Goal: Navigation & Orientation: Find specific page/section

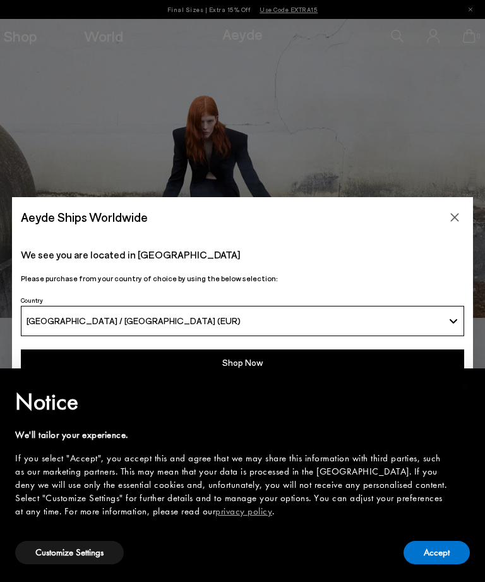
click at [442, 559] on button "Accept" at bounding box center [437, 552] width 66 height 23
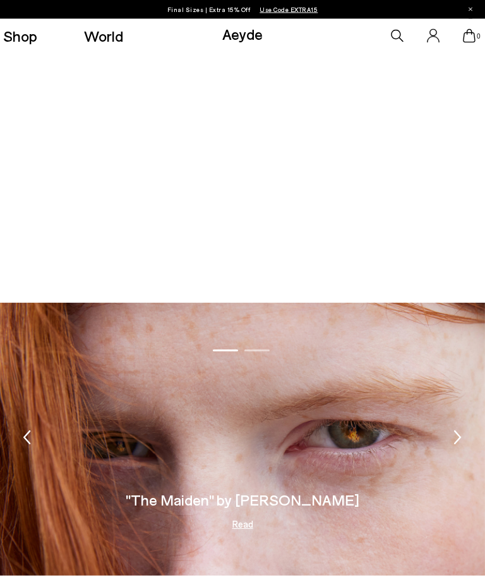
scroll to position [1558, 0]
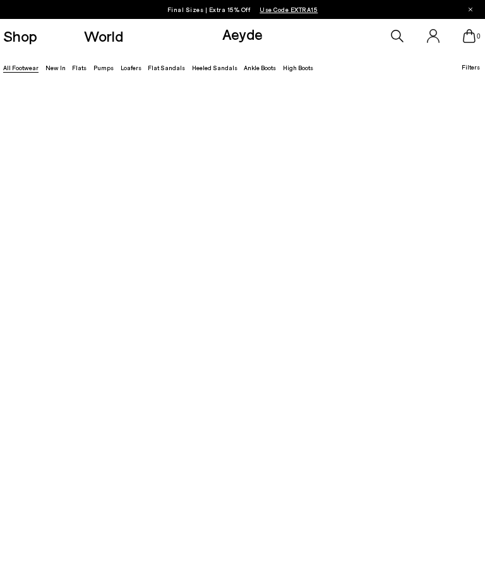
scroll to position [63, 0]
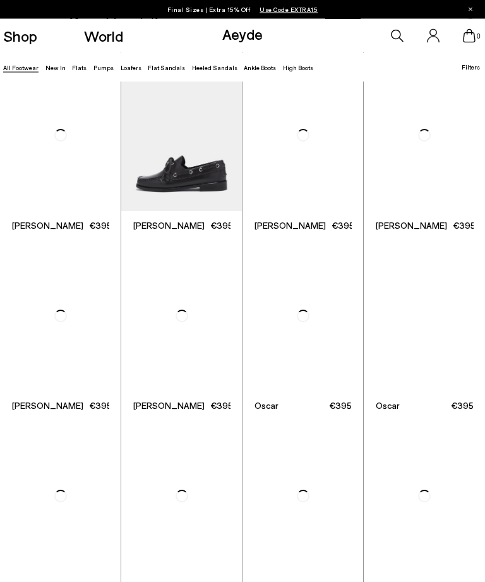
scroll to position [566, 0]
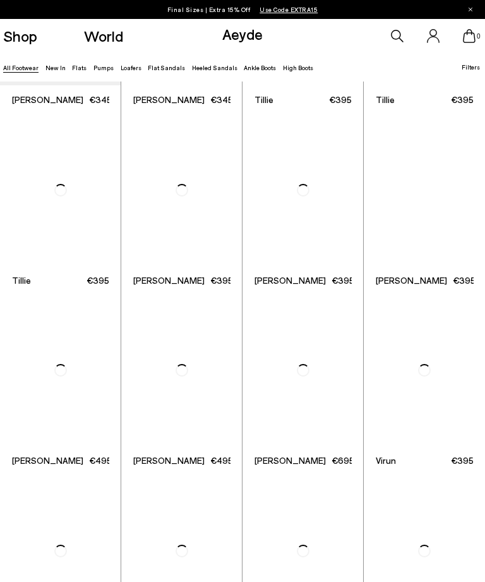
scroll to position [2001, 0]
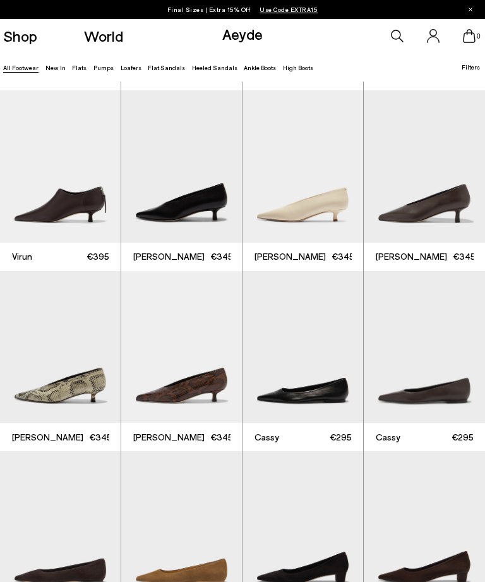
scroll to position [2396, 0]
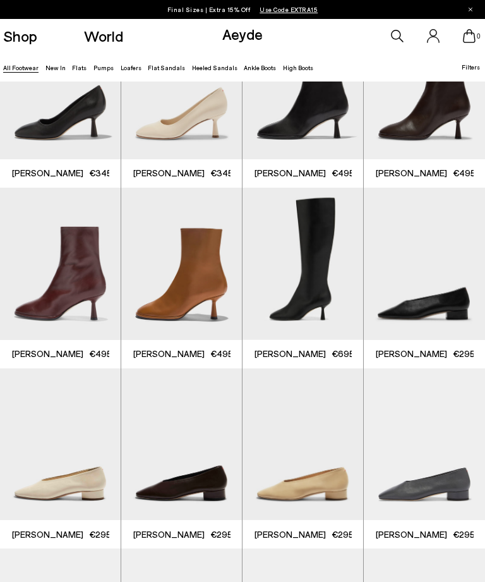
scroll to position [3804, 0]
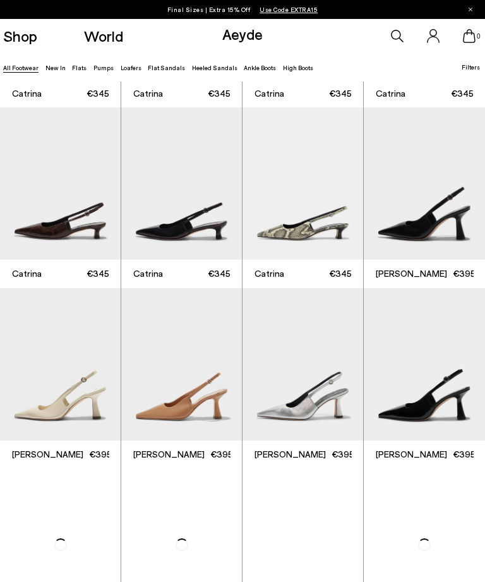
scroll to position [5294, 0]
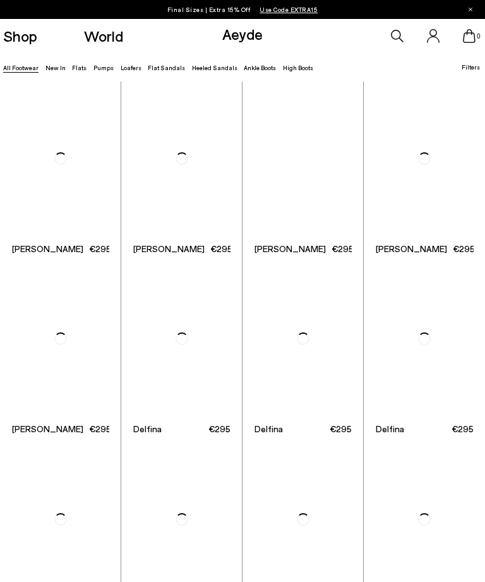
scroll to position [6139, 0]
